Goal: Information Seeking & Learning: Find specific fact

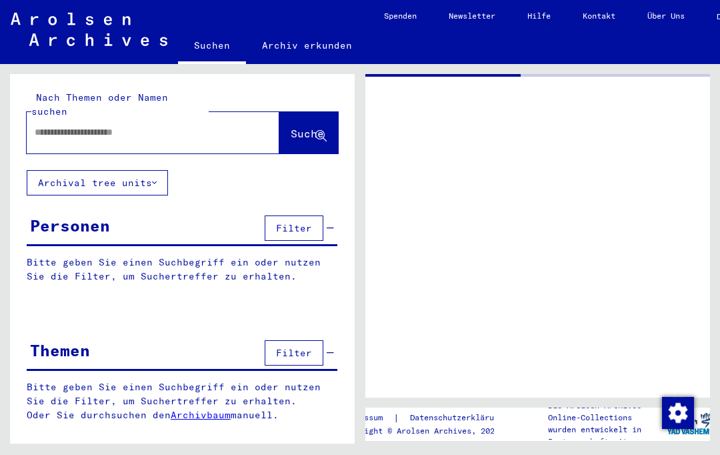
type input "*******"
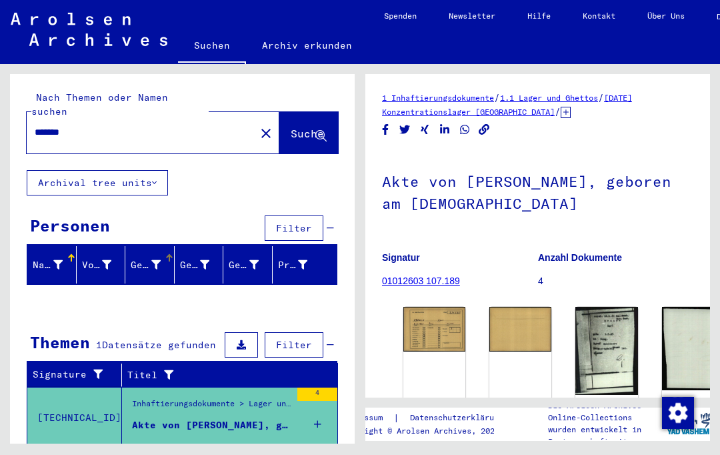
click at [151, 260] on icon at bounding box center [155, 264] width 9 height 9
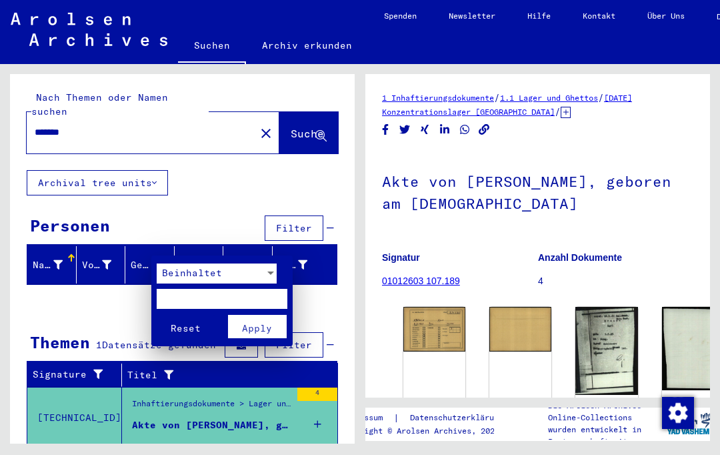
click at [177, 274] on span "Beinhaltet" at bounding box center [192, 273] width 60 height 12
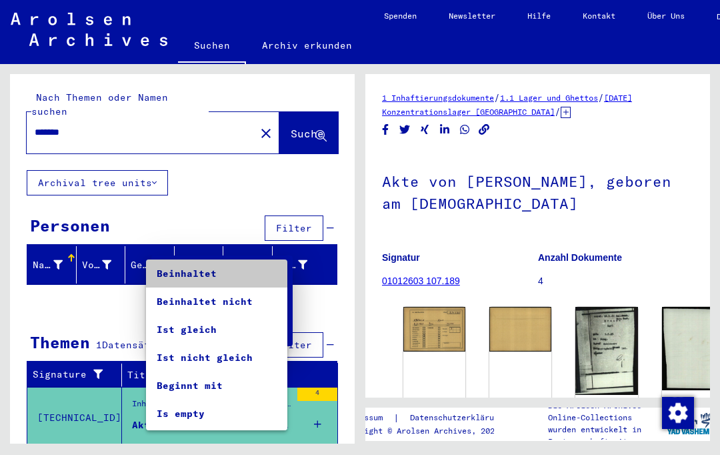
click at [181, 280] on span "Beinhaltet" at bounding box center [217, 273] width 120 height 28
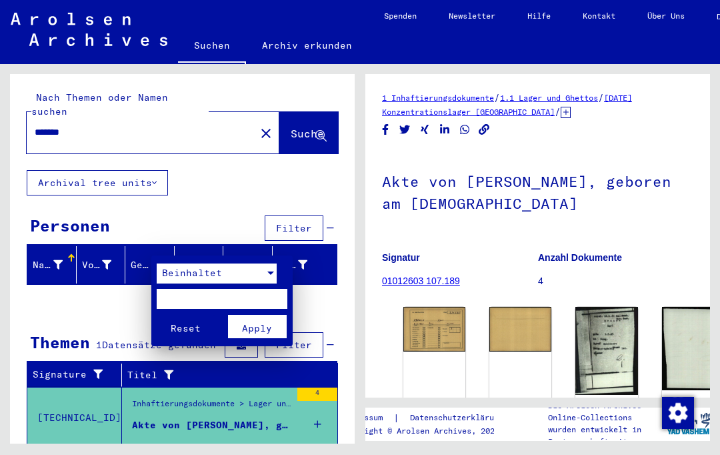
click at [178, 295] on input "text" at bounding box center [222, 299] width 131 height 20
type input "****"
click at [257, 323] on span "Apply" at bounding box center [257, 328] width 30 height 12
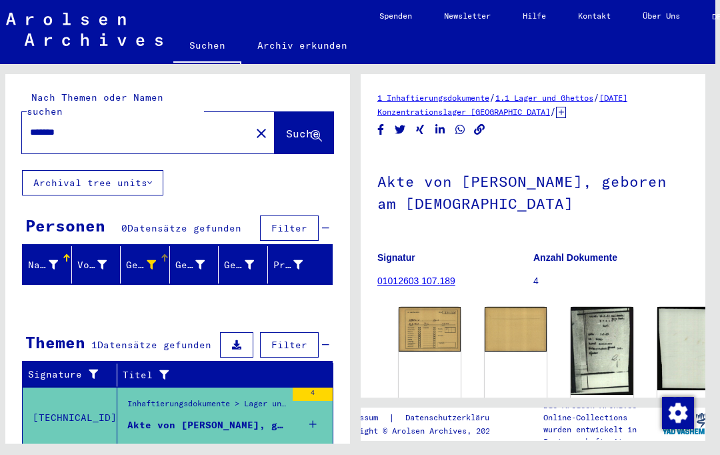
scroll to position [36, 4]
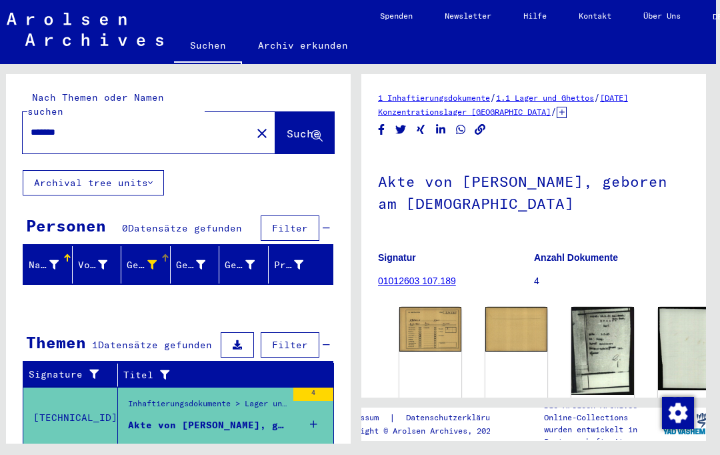
click at [157, 418] on div "Akte von [PERSON_NAME], geboren am [DEMOGRAPHIC_DATA]" at bounding box center [207, 425] width 159 height 14
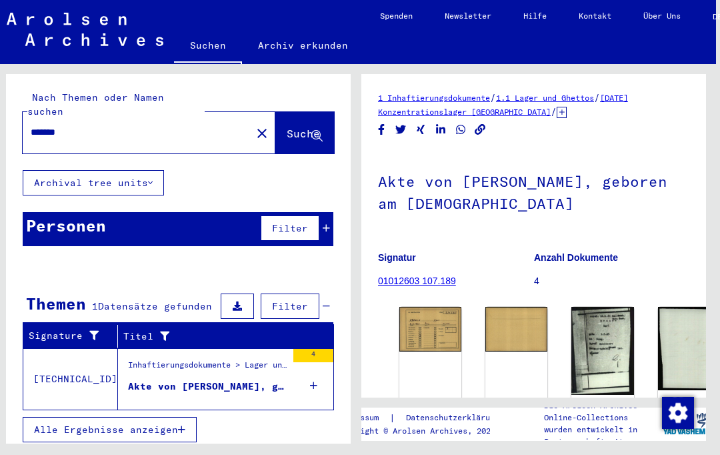
click at [161, 359] on div "Inhaftierungsdokumente > Lager und Ghettos > Konzentrationslager [GEOGRAPHIC_DA…" at bounding box center [207, 368] width 159 height 19
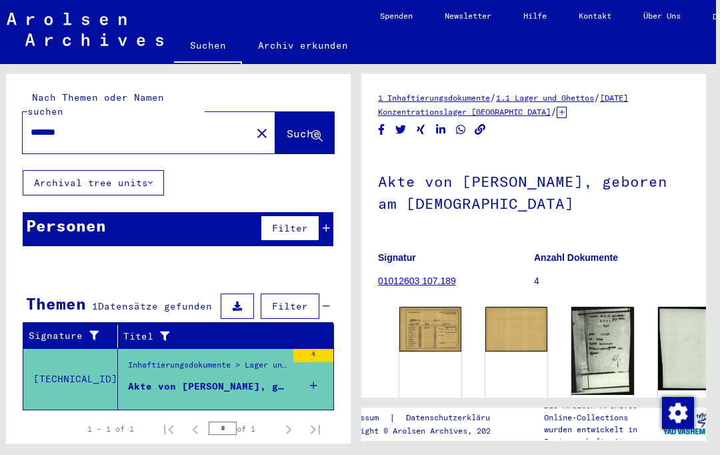
click at [175, 359] on div "Inhaftierungsdokumente > Lager und Ghettos > Konzentrationslager [GEOGRAPHIC_DA…" at bounding box center [207, 368] width 159 height 19
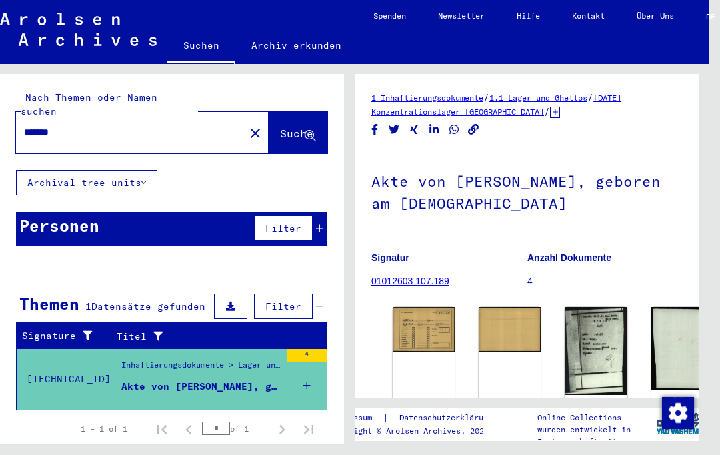
scroll to position [1, 11]
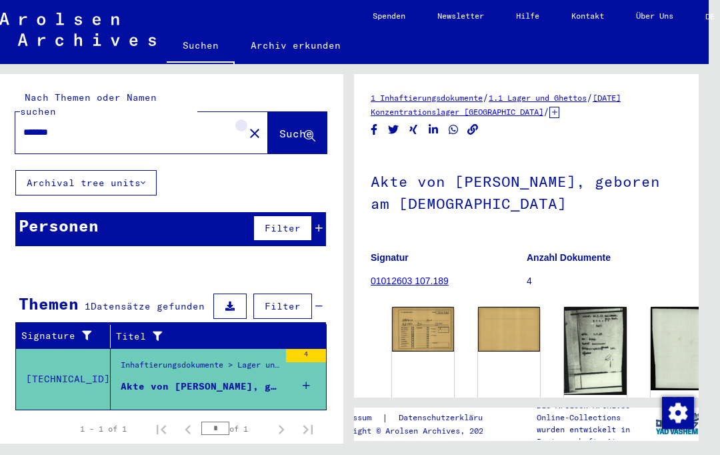
click at [241, 119] on button "close" at bounding box center [254, 132] width 27 height 27
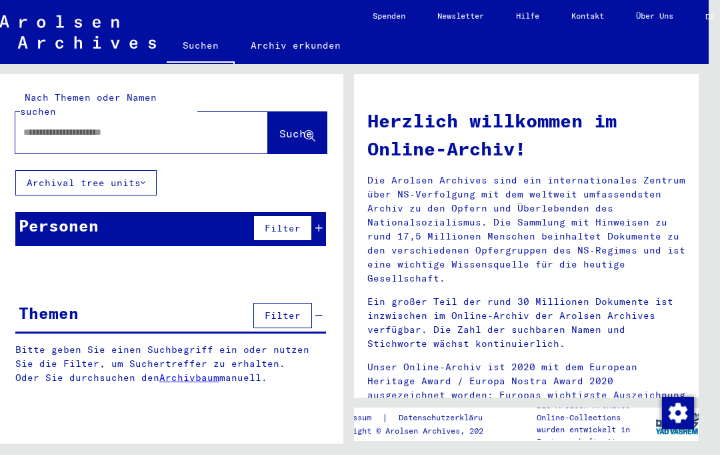
click at [51, 125] on input "text" at bounding box center [125, 132] width 205 height 14
type input "**********"
click at [281, 112] on button "Suche" at bounding box center [297, 132] width 59 height 41
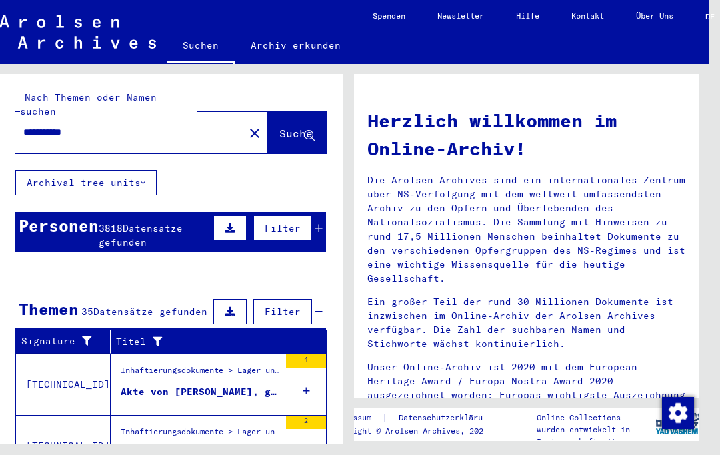
click at [281, 305] on span "Filter" at bounding box center [283, 311] width 36 height 12
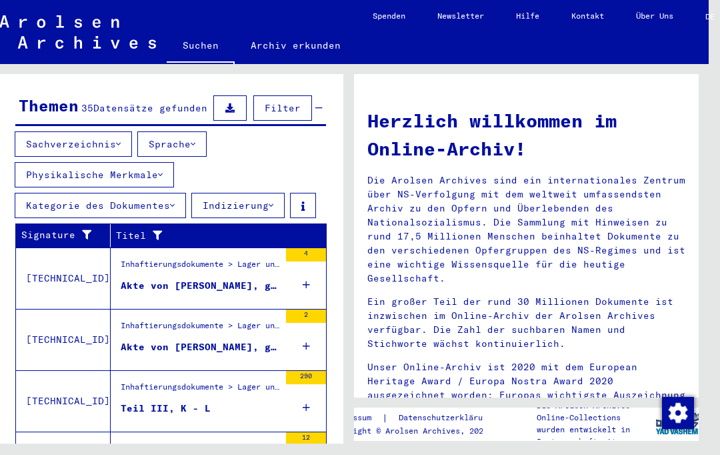
scroll to position [205, 0]
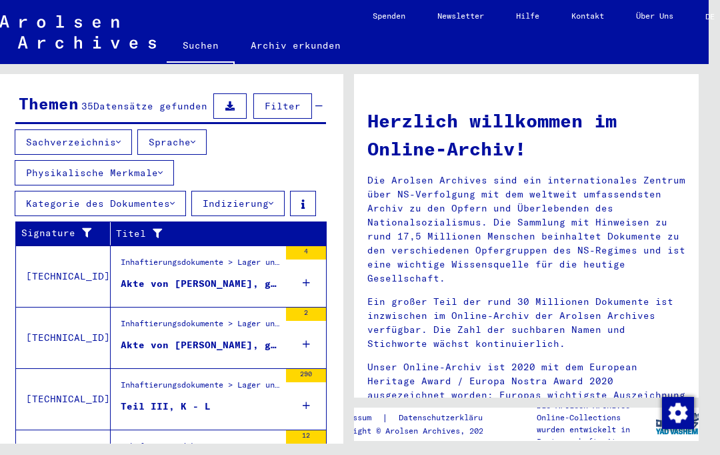
click at [136, 277] on div "Akte von [PERSON_NAME], geboren am [DEMOGRAPHIC_DATA]" at bounding box center [200, 284] width 159 height 14
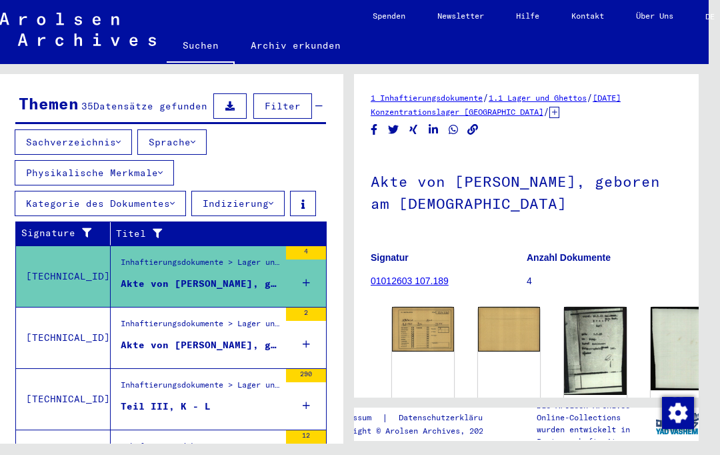
click at [133, 338] on figure "Akte von [PERSON_NAME], geboren am [DEMOGRAPHIC_DATA]" at bounding box center [200, 348] width 159 height 20
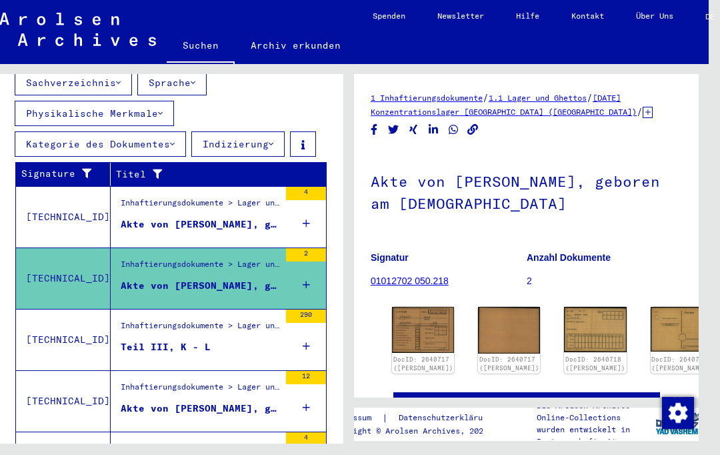
scroll to position [274, 0]
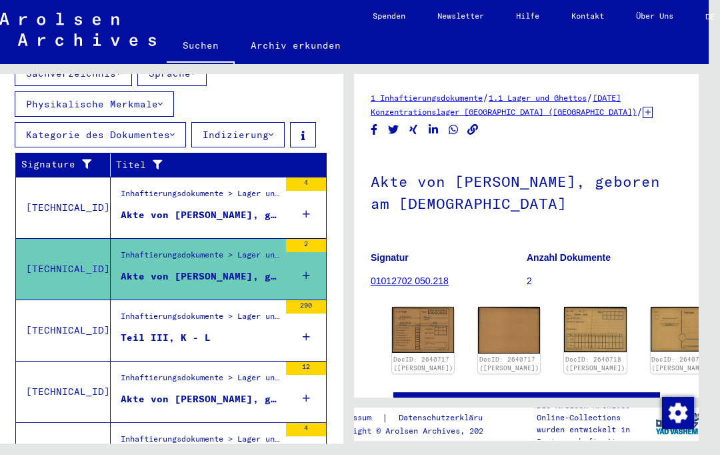
click at [138, 331] on div "Teil III, K - L" at bounding box center [166, 338] width 90 height 14
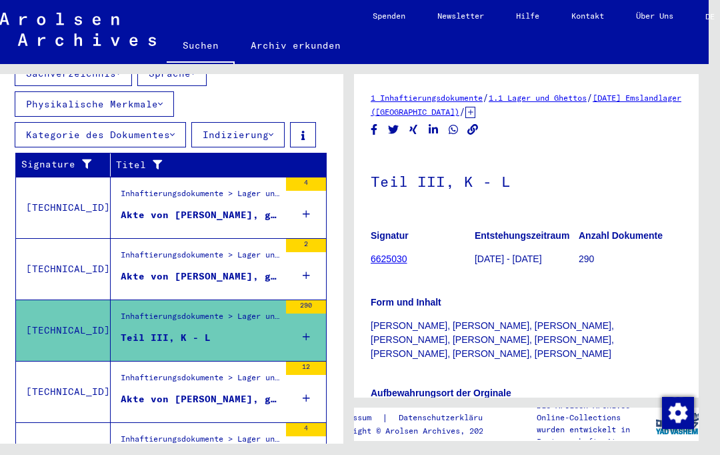
click at [145, 375] on div "Inhaftierungsdokumente > Lager und Ghettos > Konzentrationslager [GEOGRAPHIC_DA…" at bounding box center [200, 380] width 159 height 19
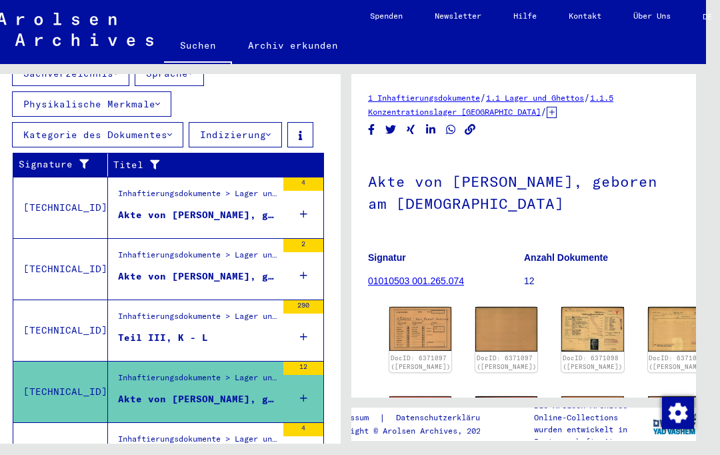
scroll to position [36, 13]
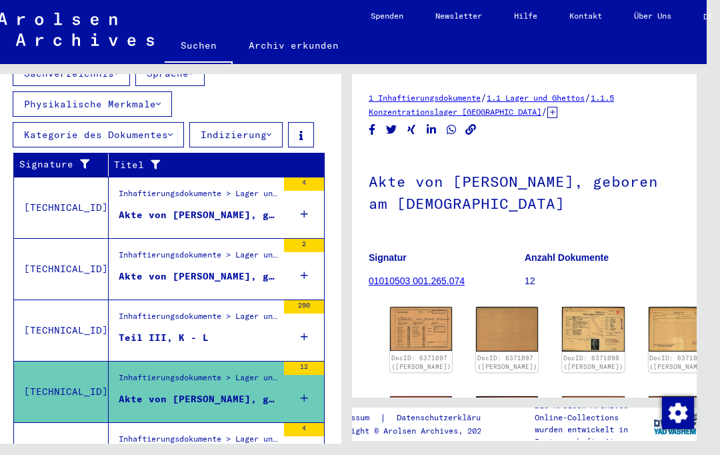
click at [142, 453] on div "Akte von [PERSON_NAME], geboren am [DEMOGRAPHIC_DATA]" at bounding box center [198, 460] width 159 height 14
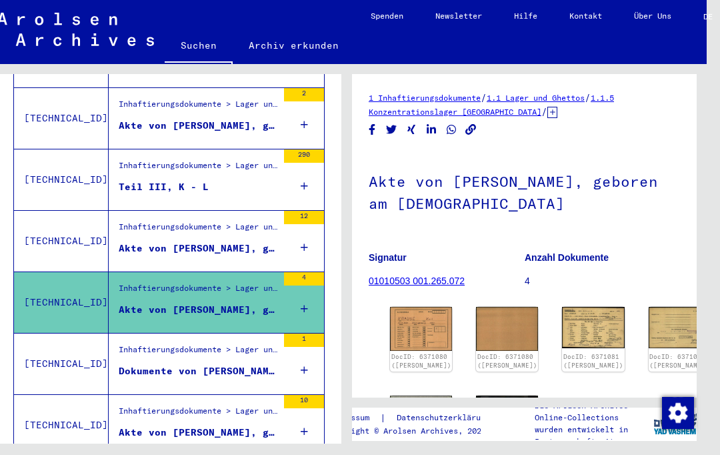
scroll to position [427, 0]
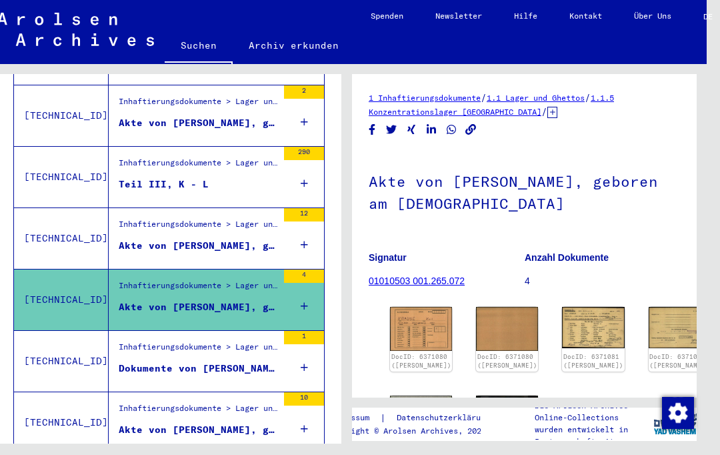
click at [150, 361] on div "Dokumente von [PERSON_NAME], geboren am [DEMOGRAPHIC_DATA]" at bounding box center [198, 368] width 159 height 14
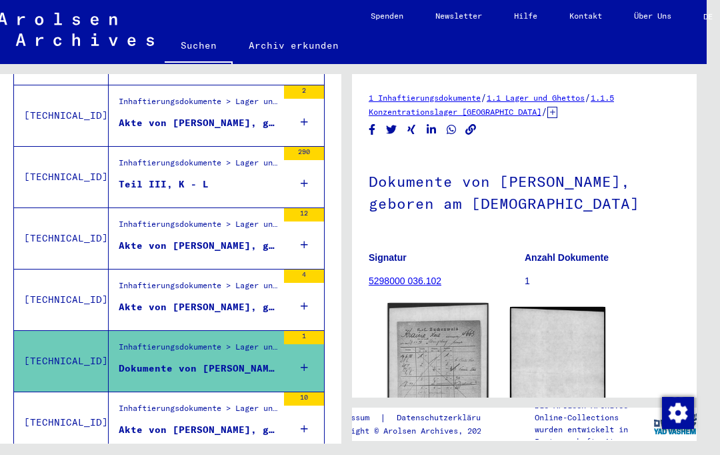
click at [452, 332] on img at bounding box center [437, 374] width 101 height 143
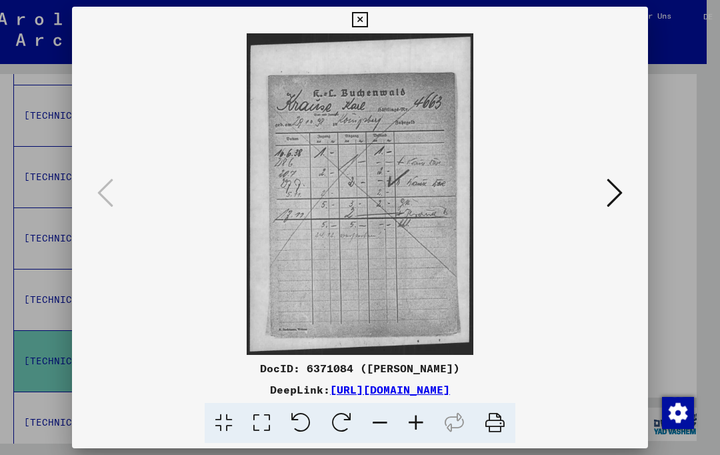
click at [620, 202] on icon at bounding box center [615, 193] width 16 height 32
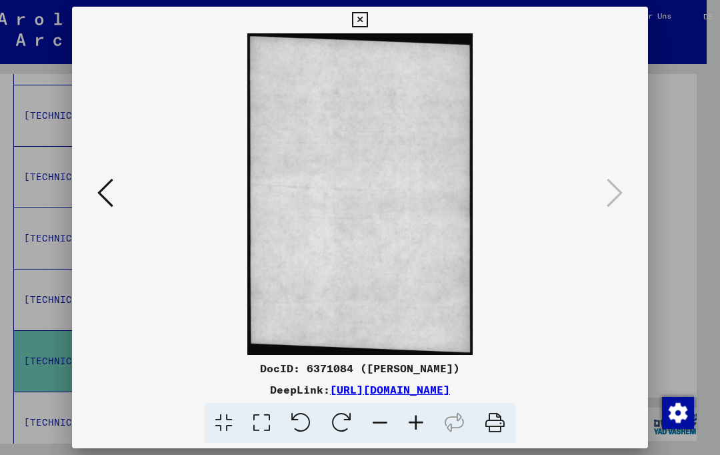
click at [371, 7] on button at bounding box center [359, 20] width 23 height 27
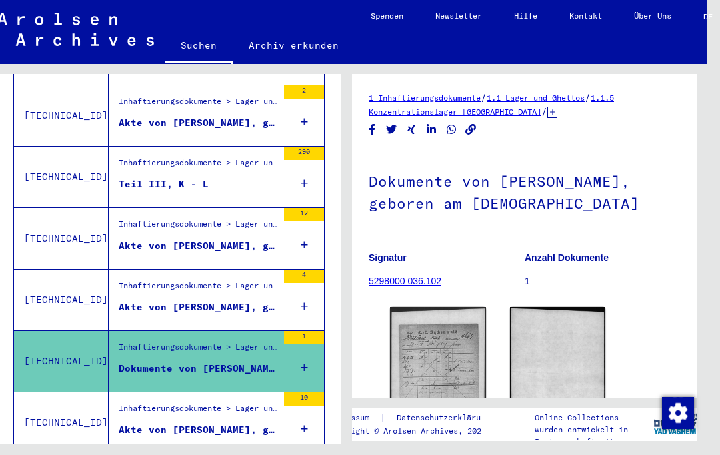
click at [157, 402] on figure "Inhaftierungsdokumente > Lager und Ghettos > Konzentrationslager [GEOGRAPHIC_DA…" at bounding box center [198, 412] width 159 height 20
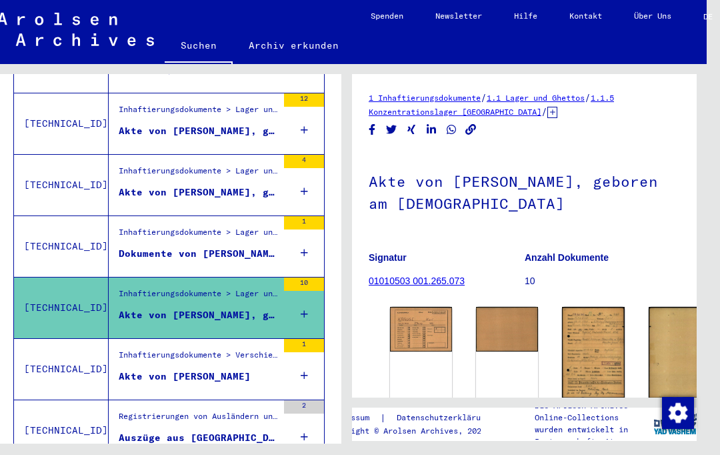
scroll to position [541, 0]
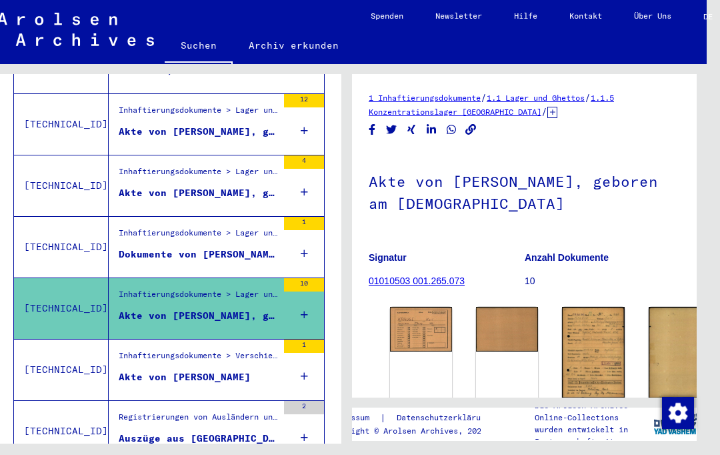
click at [149, 370] on div "Akte von [PERSON_NAME]" at bounding box center [185, 377] width 132 height 14
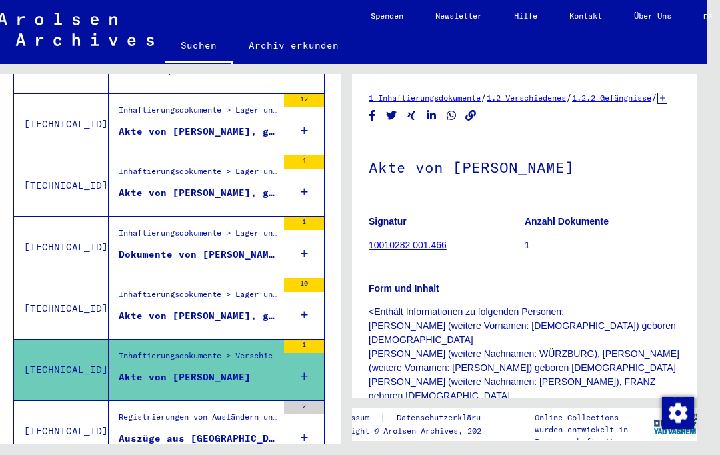
click at [141, 431] on div "Auszüge aus [GEOGRAPHIC_DATA] über Ausländer, die bei der Firma [PERSON_NAME] i…" at bounding box center [198, 438] width 159 height 14
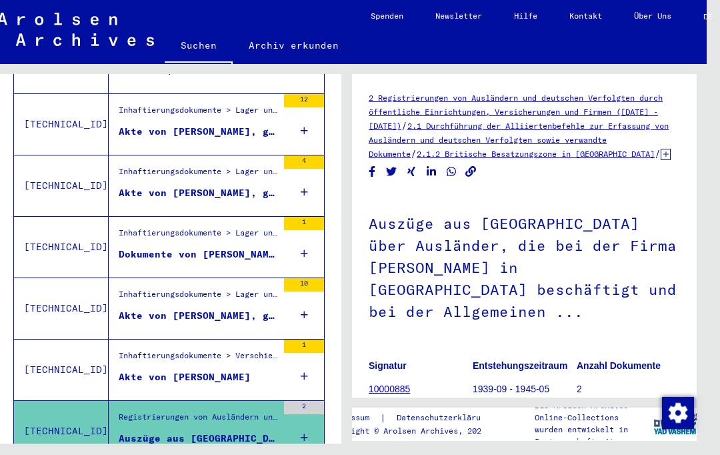
click at [144, 370] on div "Akte von [PERSON_NAME]" at bounding box center [185, 377] width 132 height 14
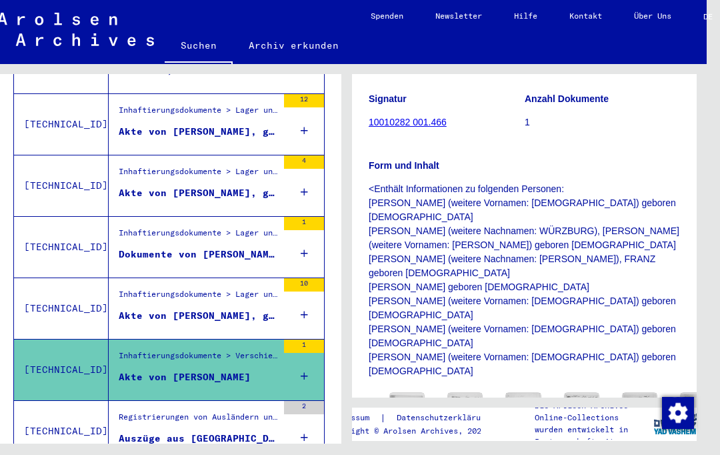
scroll to position [122, 0]
click at [150, 411] on figure "Registrierungen von Ausländern und deutschen Verfolgten durch öffentliche Einri…" at bounding box center [198, 421] width 159 height 20
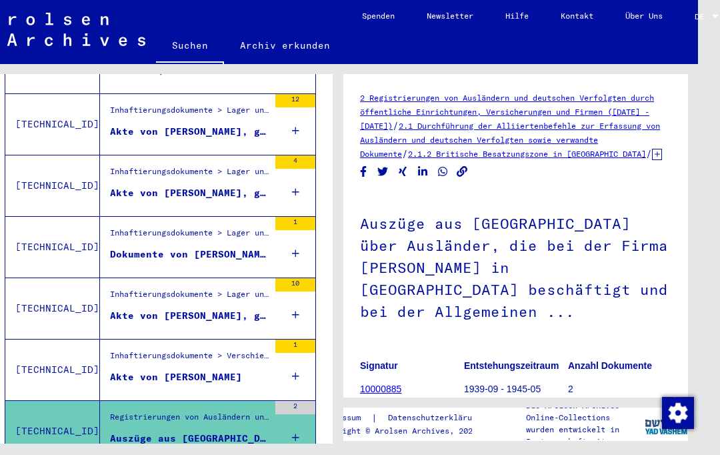
scroll to position [36, 22]
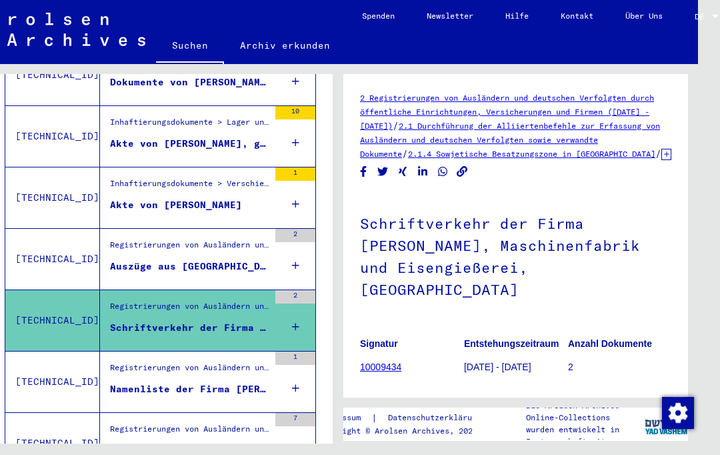
scroll to position [719, 0]
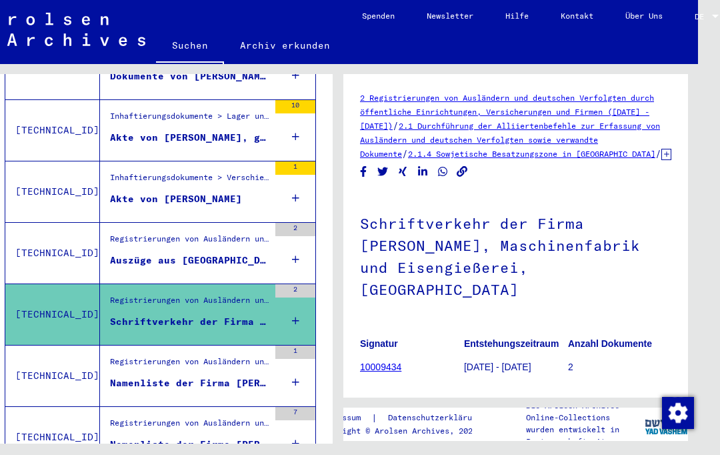
click at [141, 376] on div "Namenliste der Firma [PERSON_NAME], Maschinenfabrik und Eisengießerei, [GEOGRAP…" at bounding box center [189, 383] width 159 height 14
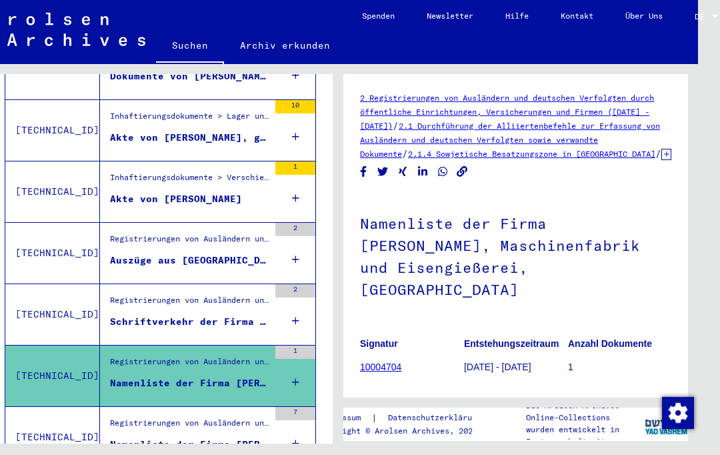
click at [132, 437] on div "Namenliste der Firma [PERSON_NAME], Maschinenfabrik und Eisengießerei, [GEOGRAP…" at bounding box center [189, 444] width 159 height 14
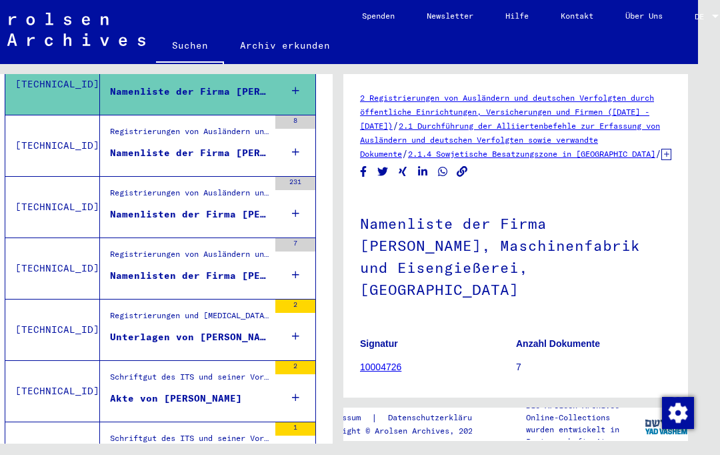
scroll to position [1076, 0]
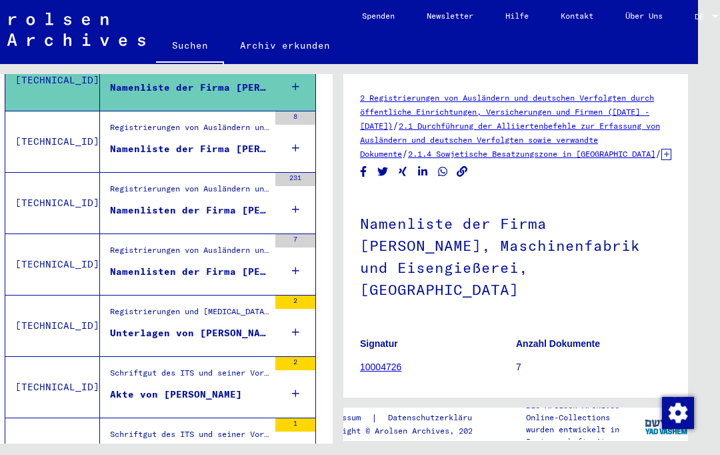
click at [137, 326] on div "Unterlagen von [PERSON_NAME], geboren am [DEMOGRAPHIC_DATA], geboren in [GEOGRA…" at bounding box center [189, 333] width 159 height 14
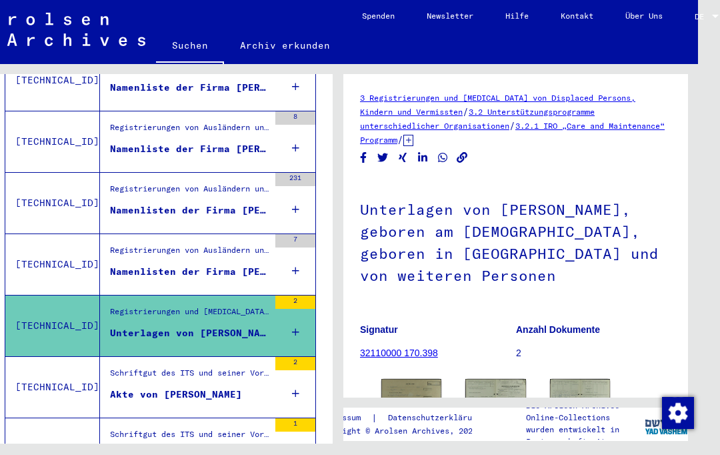
click at [132, 387] on div "Akte von [PERSON_NAME]" at bounding box center [176, 394] width 132 height 14
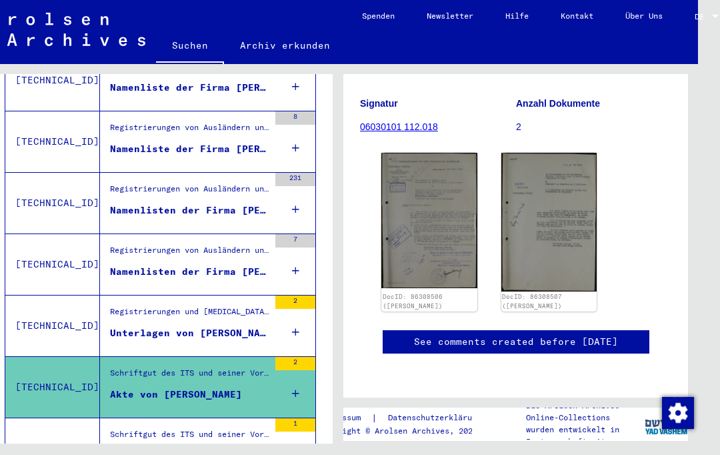
scroll to position [154, 0]
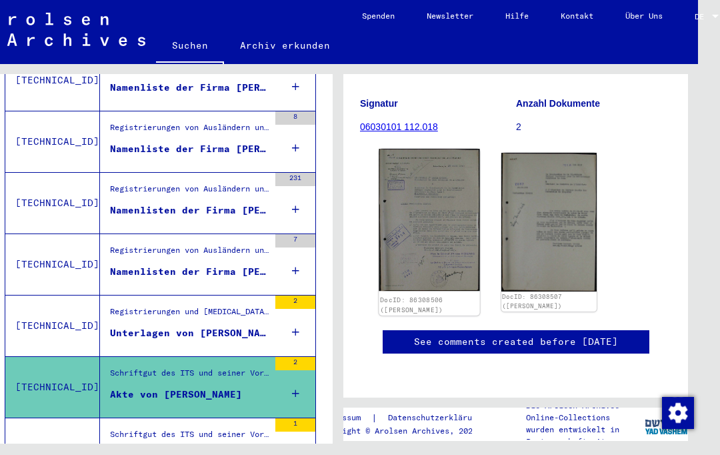
click at [407, 171] on img at bounding box center [429, 220] width 101 height 142
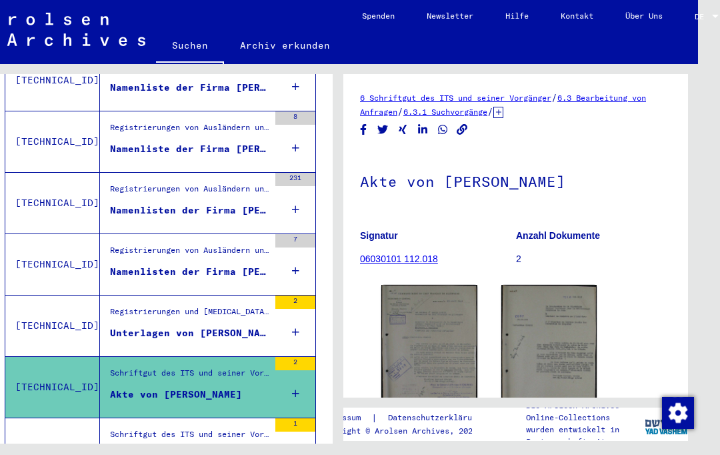
click at [146, 428] on div "Schriftgut des ITS und seiner Vorgänger > Bearbeitung von Anfragen > Suchvorgän…" at bounding box center [189, 437] width 159 height 19
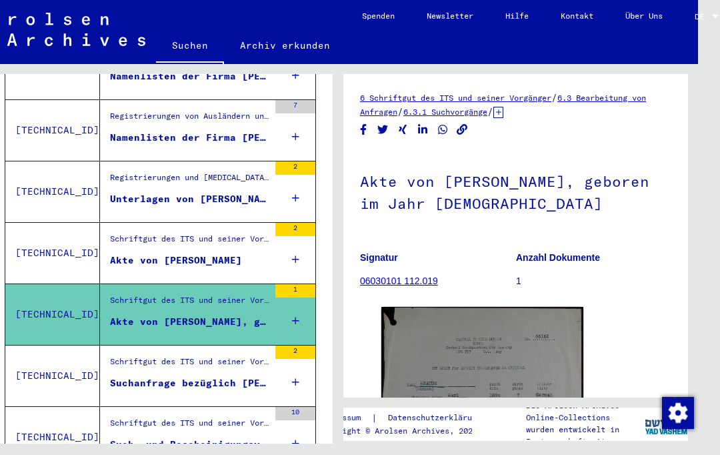
scroll to position [1211, 0]
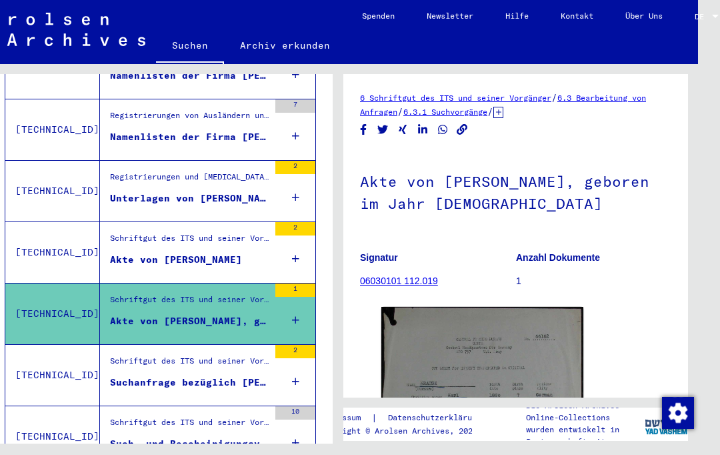
click at [129, 375] on div "Suchanfrage bezüglich [PERSON_NAME] [DATE]" at bounding box center [189, 382] width 159 height 14
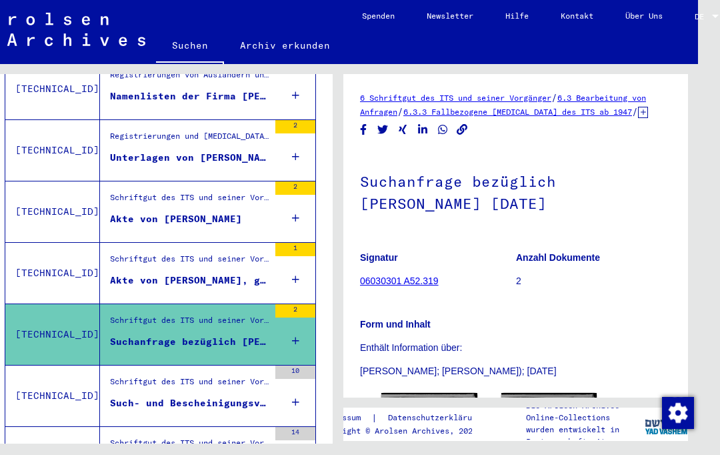
scroll to position [1295, 0]
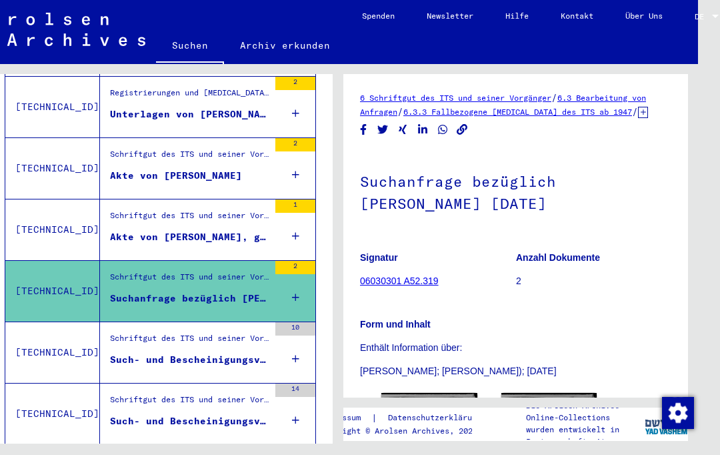
click at [127, 332] on div "Schriftgut des ITS und seiner Vorgänger > Bearbeitung von Anfragen > Fallbezoge…" at bounding box center [189, 341] width 159 height 19
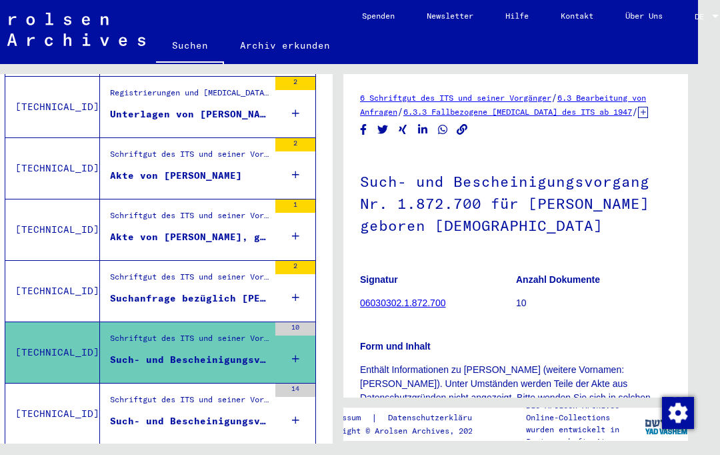
click at [127, 414] on div "Such- und Bescheinigungsvorgang Nr. 256.290 für [PERSON_NAME][GEOGRAPHIC_DATA] …" at bounding box center [189, 421] width 159 height 14
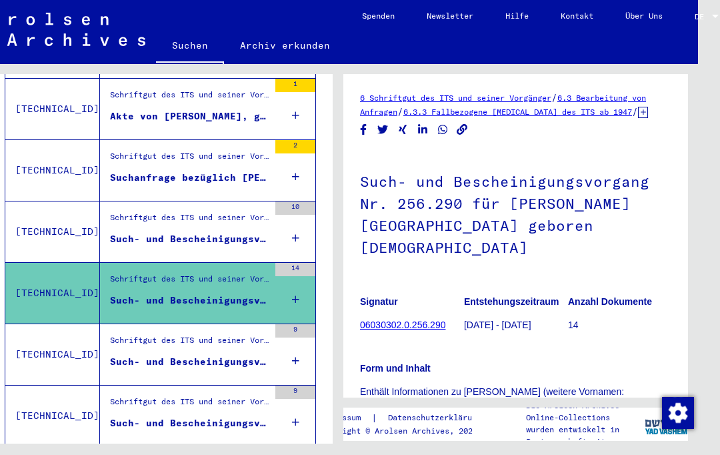
scroll to position [1419, 0]
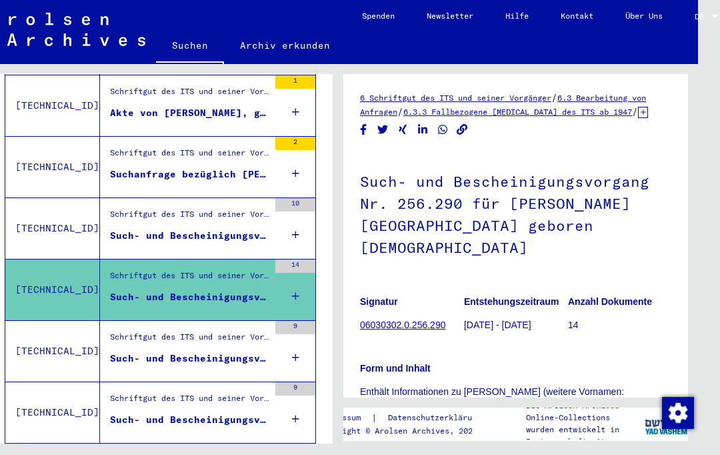
click at [133, 351] on div "Such- und Bescheinigungsvorgang Nr. 408.365 für [PERSON_NAME] geboren [DEMOGRAP…" at bounding box center [189, 358] width 159 height 14
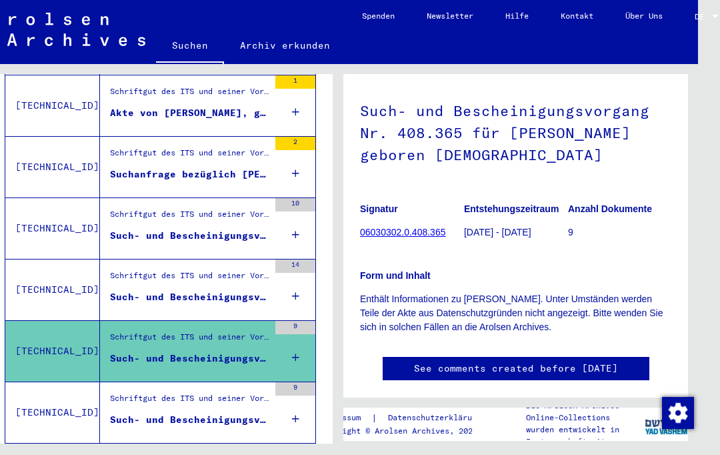
scroll to position [129, 0]
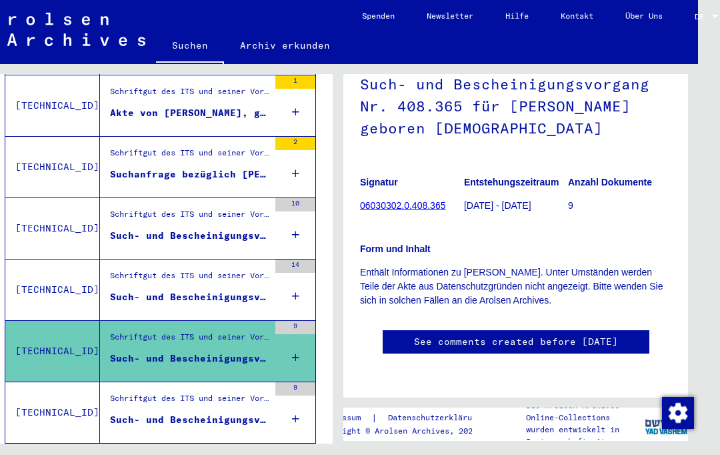
click at [136, 413] on div "Such- und Bescheinigungsvorgang Nr. 459.703 für [PERSON_NAME] geboren [DEMOGRAP…" at bounding box center [189, 420] width 159 height 14
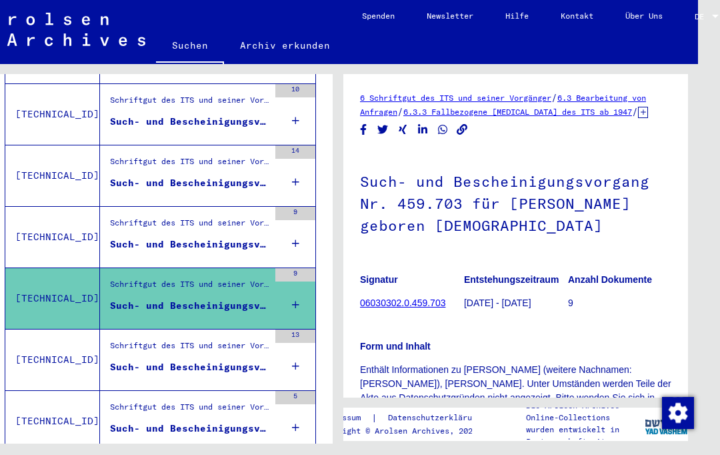
scroll to position [1534, 0]
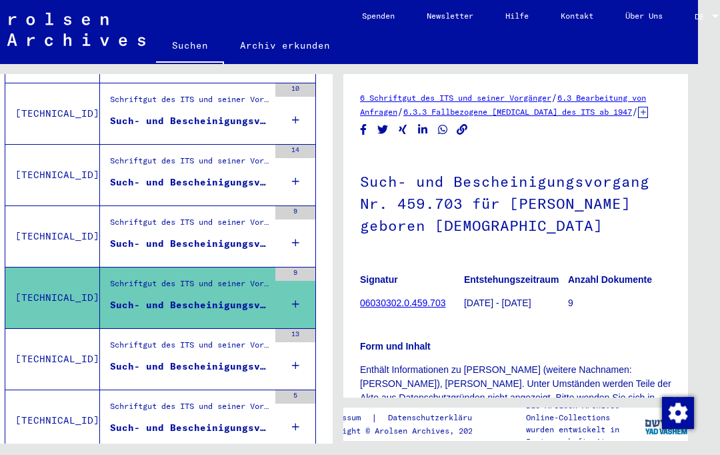
click at [123, 359] on div "Such- und Bescheinigungsvorgang Nr. 507.771 für [PERSON_NAME] geboren [DEMOGRAP…" at bounding box center [189, 366] width 159 height 14
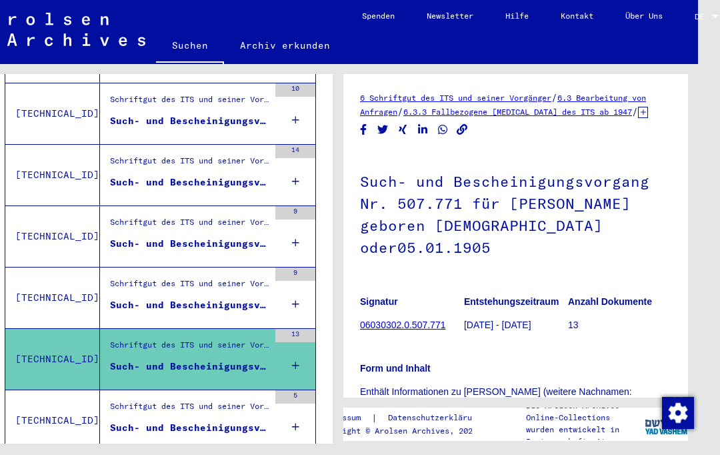
click at [140, 421] on div "Such- und Bescheinigungsvorgang Nr. 553.398 für [PERSON_NAME] geboren [DEMOGRAP…" at bounding box center [189, 428] width 159 height 14
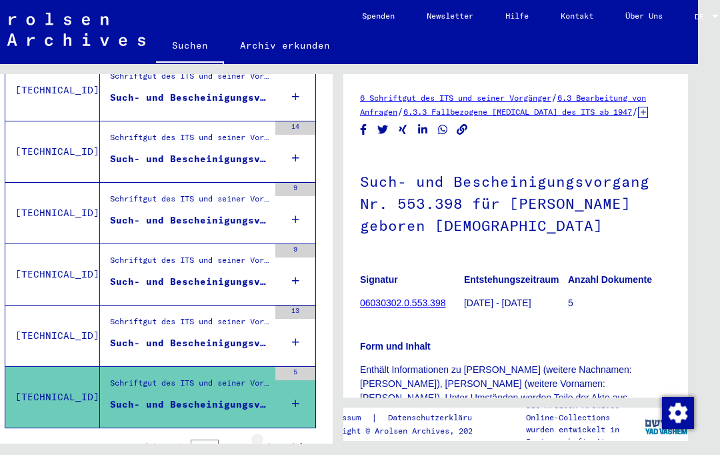
click at [263, 438] on icon "Next page" at bounding box center [270, 447] width 19 height 19
type input "*"
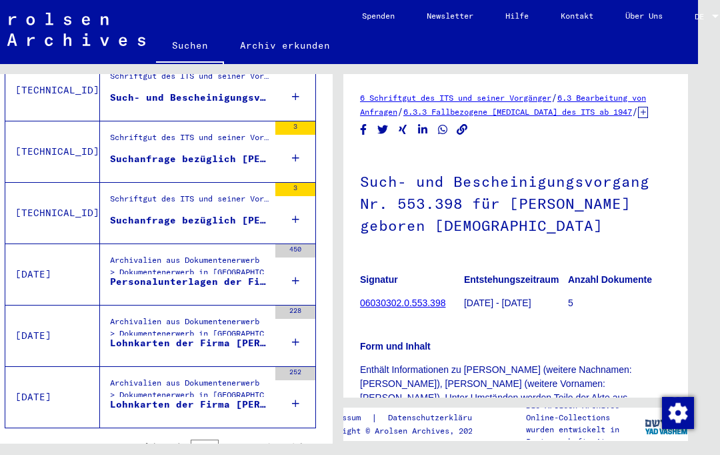
click at [136, 254] on div "Archivalien aus Dokumentenerwerb > Dokumentenerwerb in [GEOGRAPHIC_DATA] > Säch…" at bounding box center [189, 269] width 159 height 31
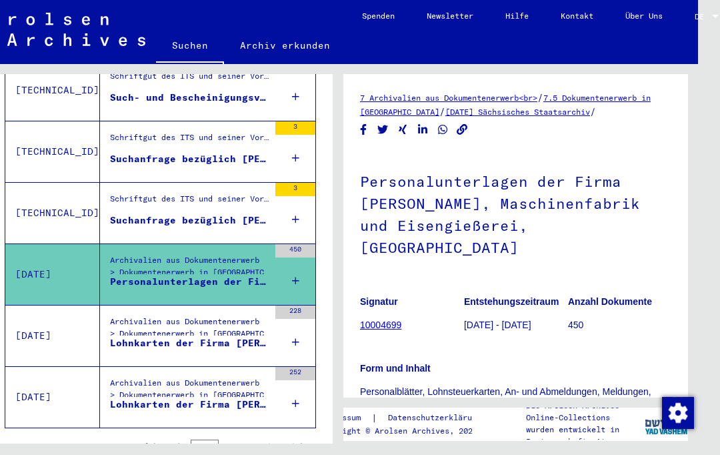
click at [127, 336] on div "Lohnkarten der Firma [PERSON_NAME], Maschinenfabrik und Eisengießerei, [GEOGRAP…" at bounding box center [189, 343] width 159 height 14
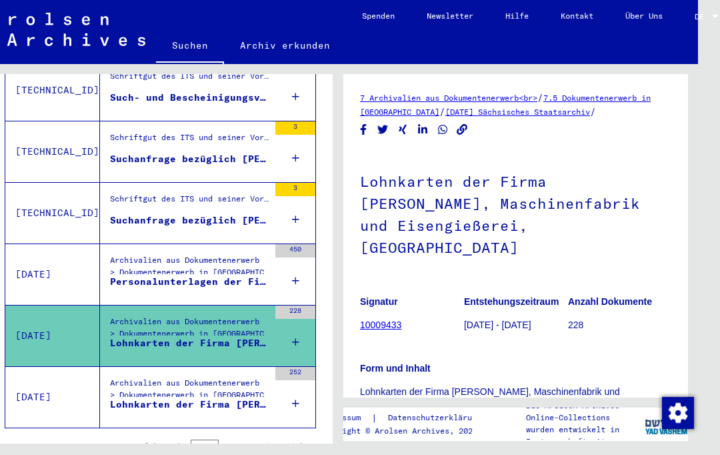
click at [129, 397] on div "Lohnkarten der Firma [PERSON_NAME], Maschinenfabrik und Eisengießerei, [GEOGRAP…" at bounding box center [189, 404] width 159 height 14
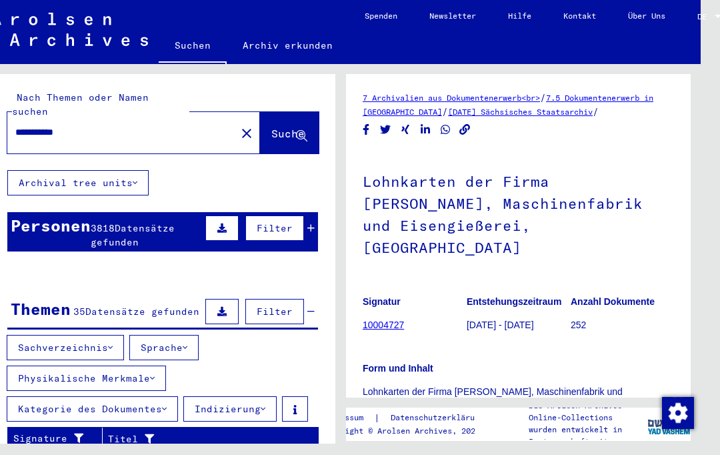
click at [111, 125] on input "**********" at bounding box center [121, 132] width 213 height 14
click at [239, 125] on mat-icon "close" at bounding box center [247, 133] width 16 height 16
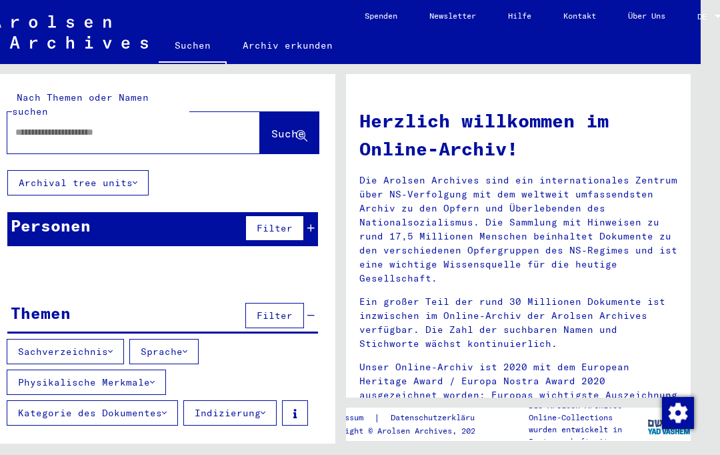
click at [45, 125] on input "text" at bounding box center [117, 132] width 205 height 14
type input "**********"
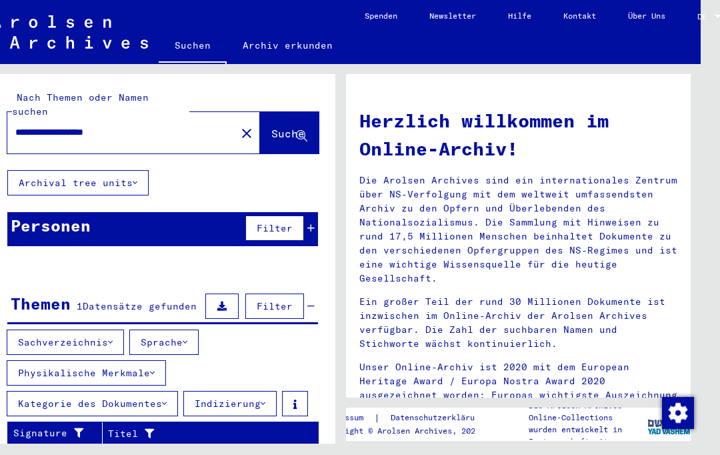
click at [271, 127] on span "Suche" at bounding box center [287, 133] width 33 height 13
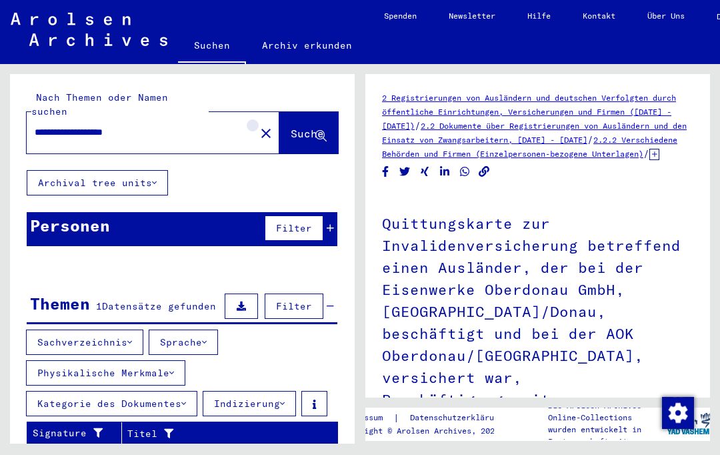
click at [253, 121] on button "close" at bounding box center [266, 132] width 27 height 27
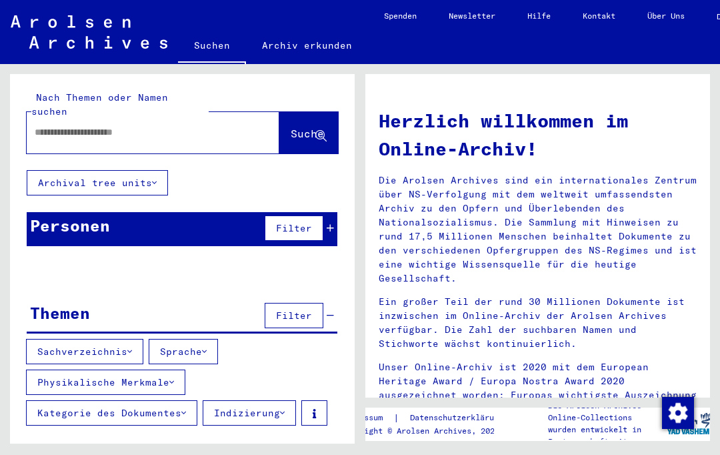
click at [56, 125] on input "text" at bounding box center [137, 132] width 205 height 14
type input "**********"
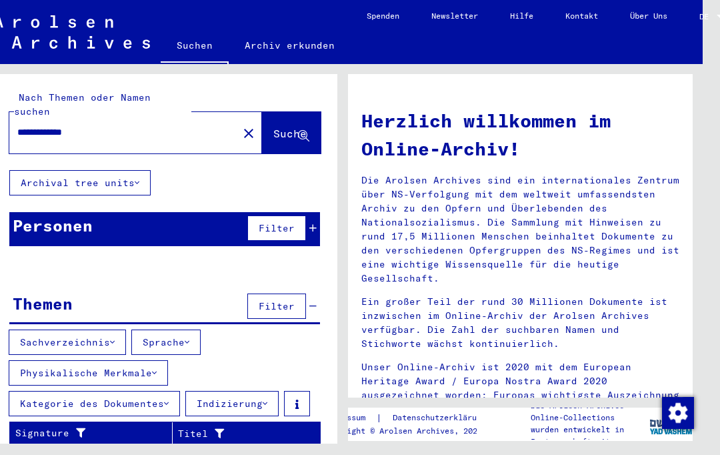
scroll to position [36, 12]
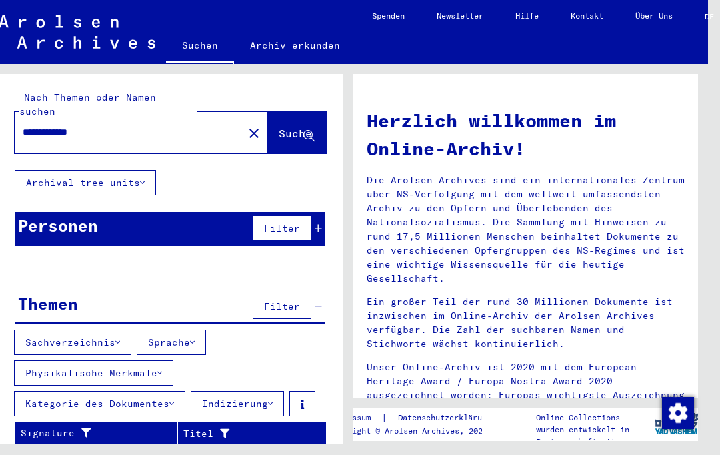
click at [275, 112] on button "Suche" at bounding box center [296, 132] width 59 height 41
click at [279, 127] on span "Suche" at bounding box center [295, 133] width 33 height 13
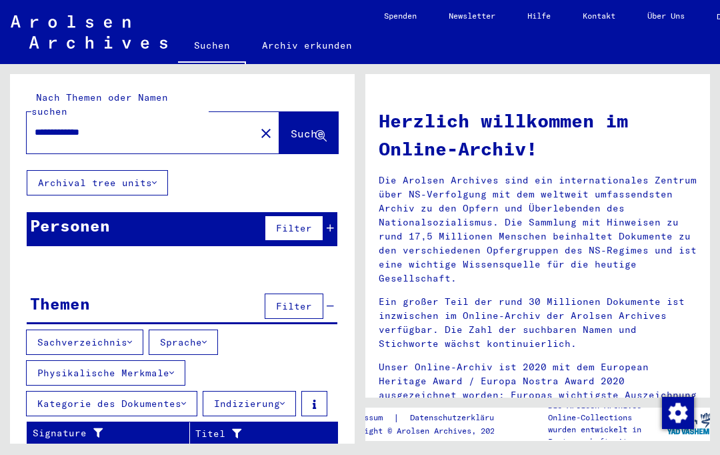
scroll to position [0, 0]
click at [111, 125] on input "**********" at bounding box center [137, 132] width 205 height 14
click at [62, 125] on input "**********" at bounding box center [137, 132] width 205 height 14
click at [300, 127] on span "Suche" at bounding box center [307, 133] width 33 height 13
click at [296, 127] on span "Suche" at bounding box center [307, 133] width 33 height 13
